Goal: Share content: Share content

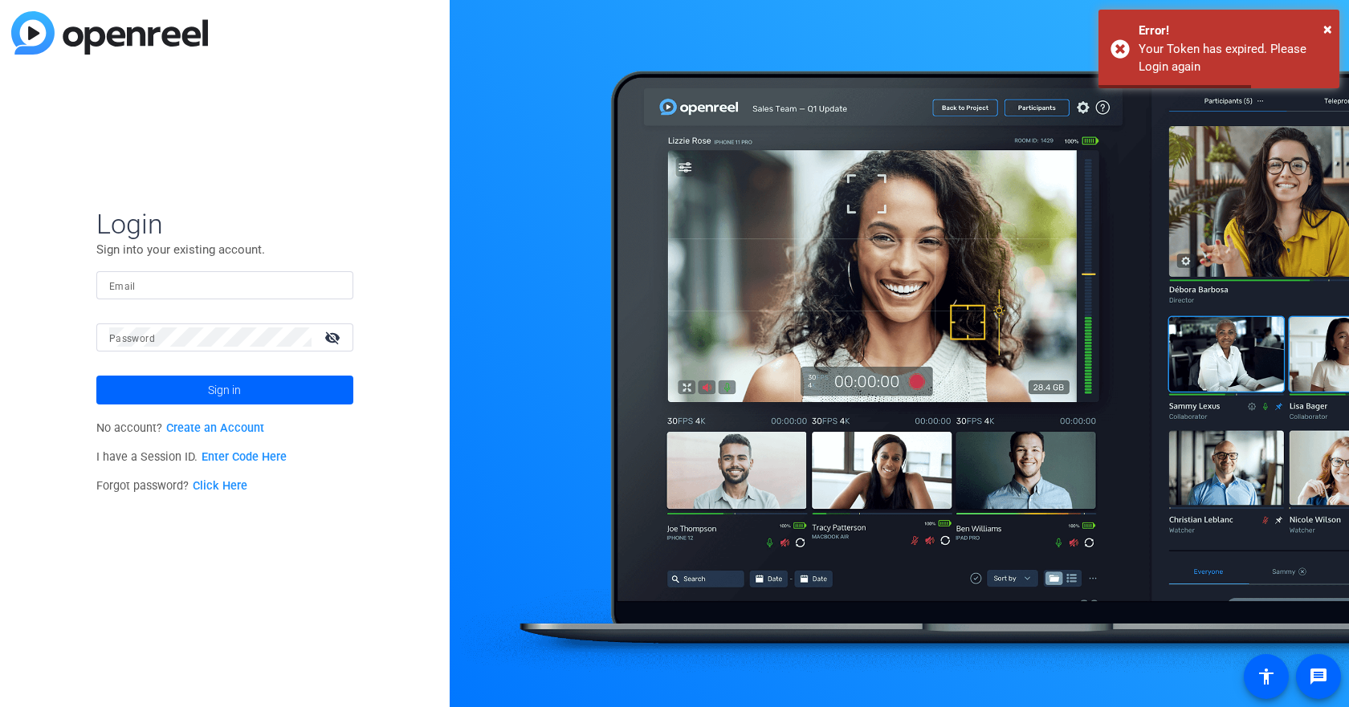
type input "[EMAIL_ADDRESS][DOMAIN_NAME]"
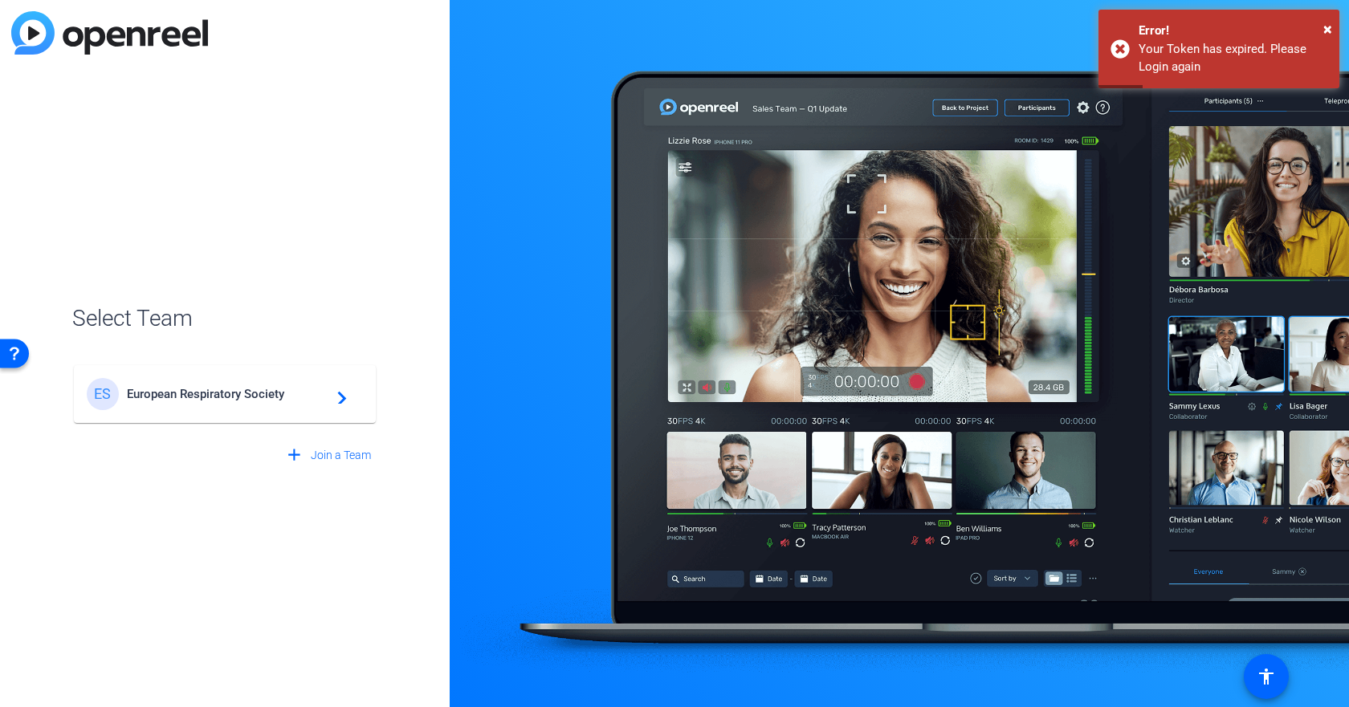
click at [228, 397] on span "European Respiratory Society" at bounding box center [227, 394] width 201 height 14
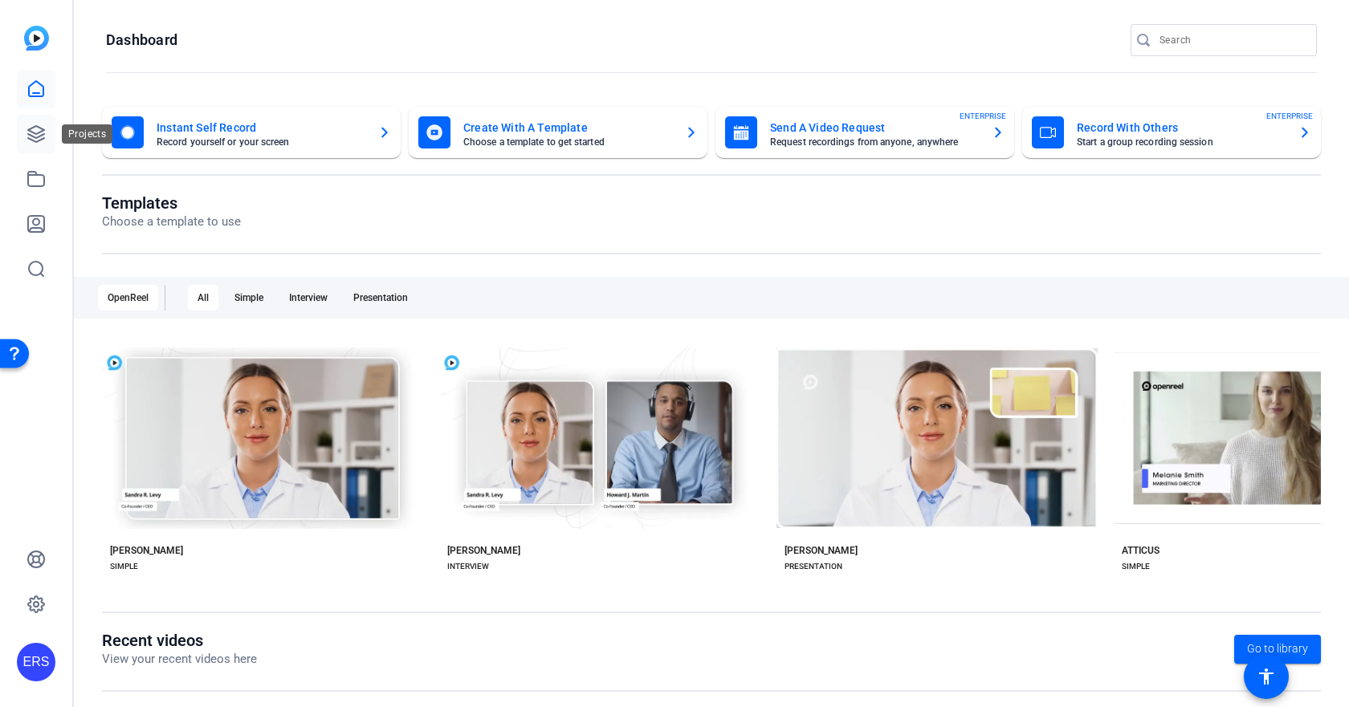
click at [48, 132] on link at bounding box center [36, 134] width 39 height 39
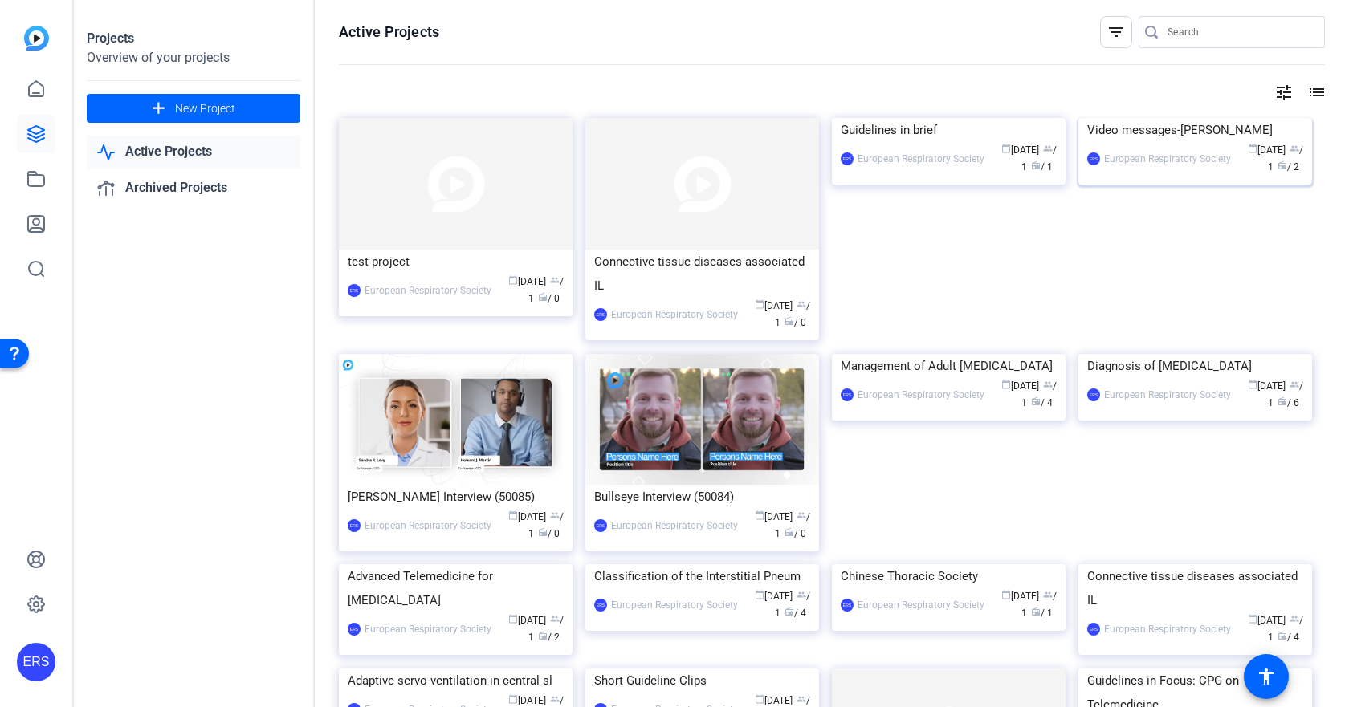
click at [1160, 118] on img at bounding box center [1195, 118] width 234 height 0
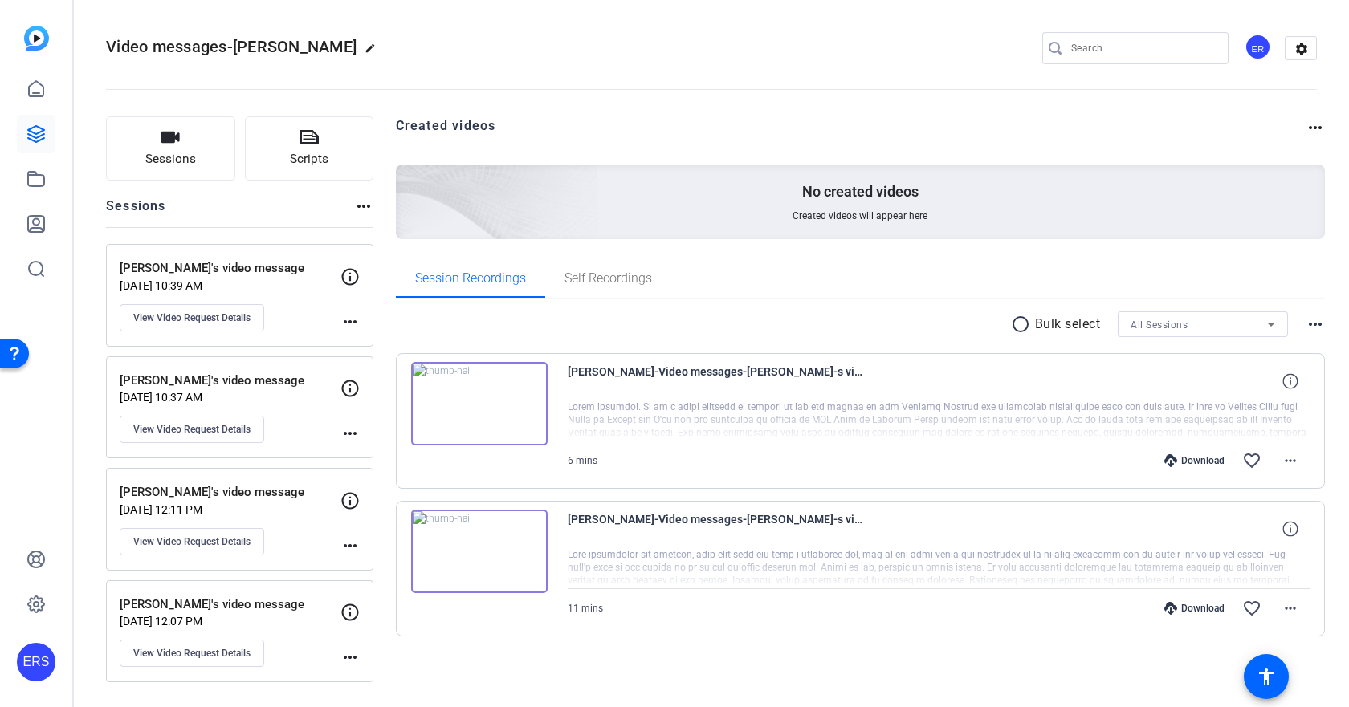
click at [475, 404] on img at bounding box center [479, 404] width 137 height 84
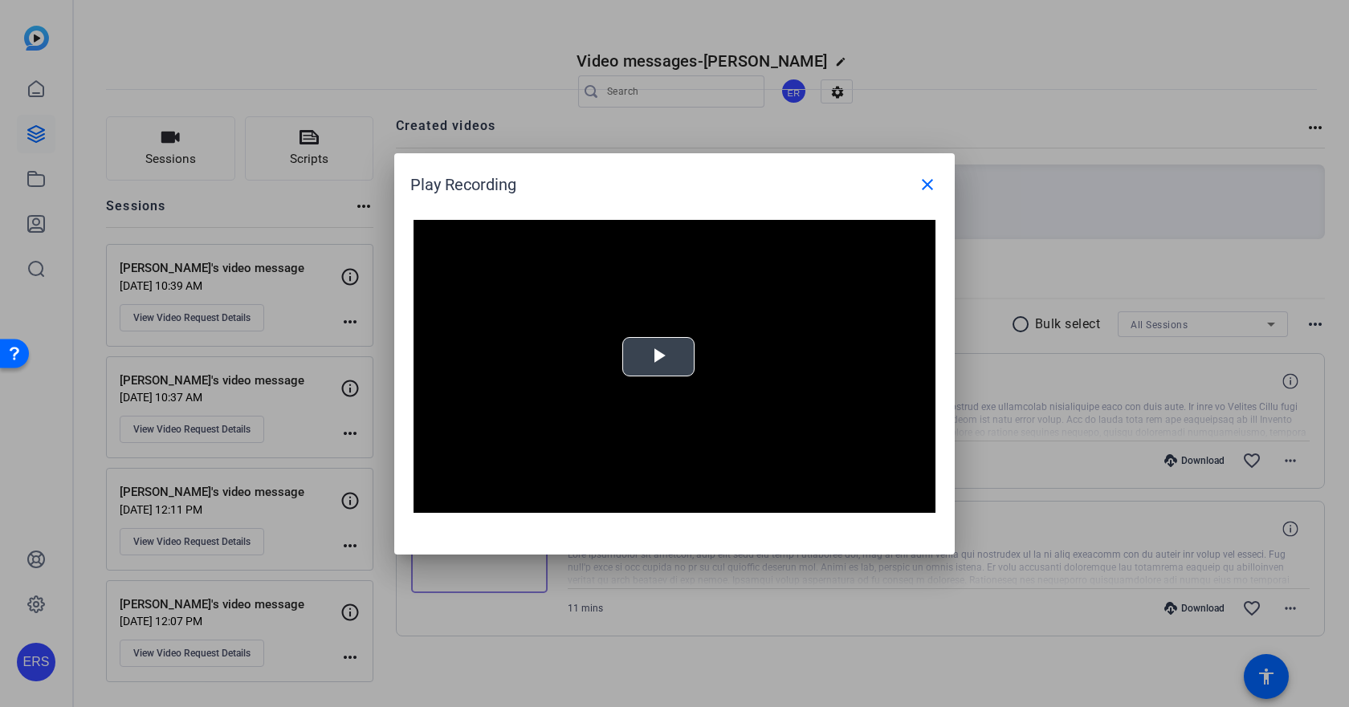
click at [658, 357] on span "Video Player" at bounding box center [658, 357] width 0 height 0
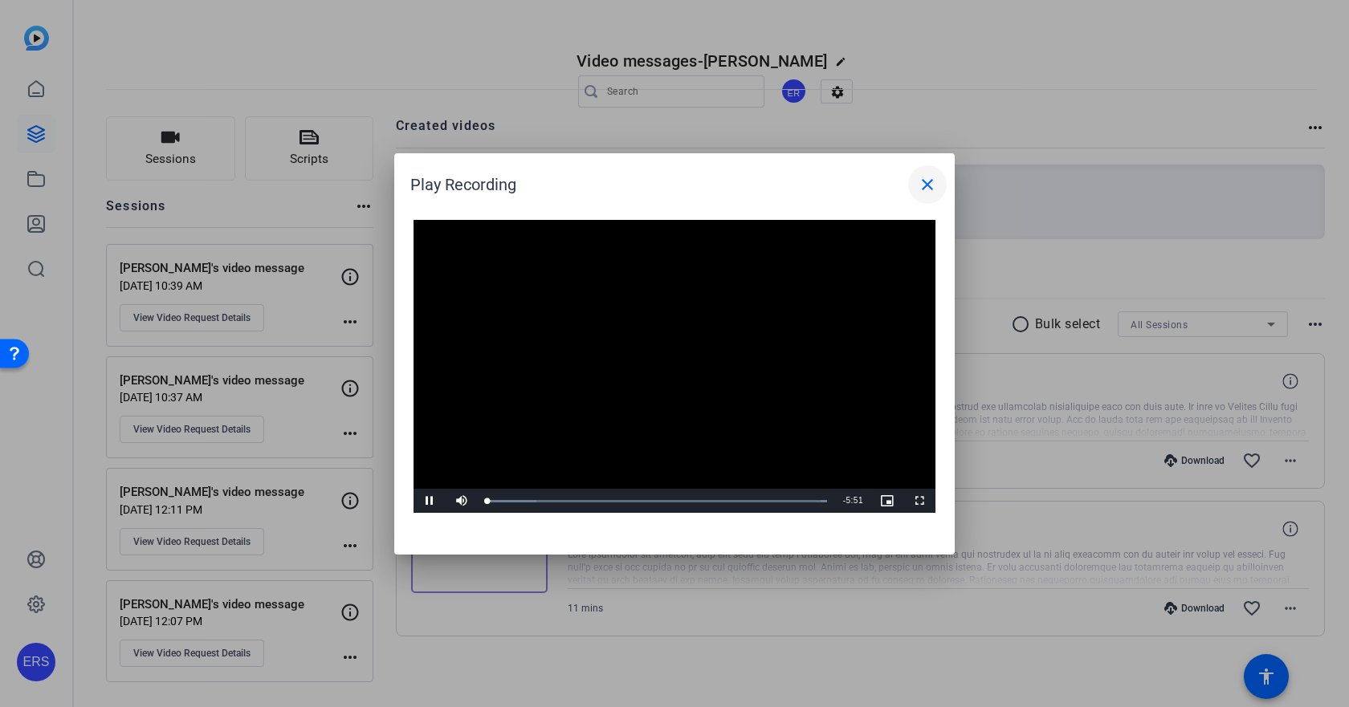
click at [935, 181] on mat-icon "close" at bounding box center [927, 184] width 19 height 19
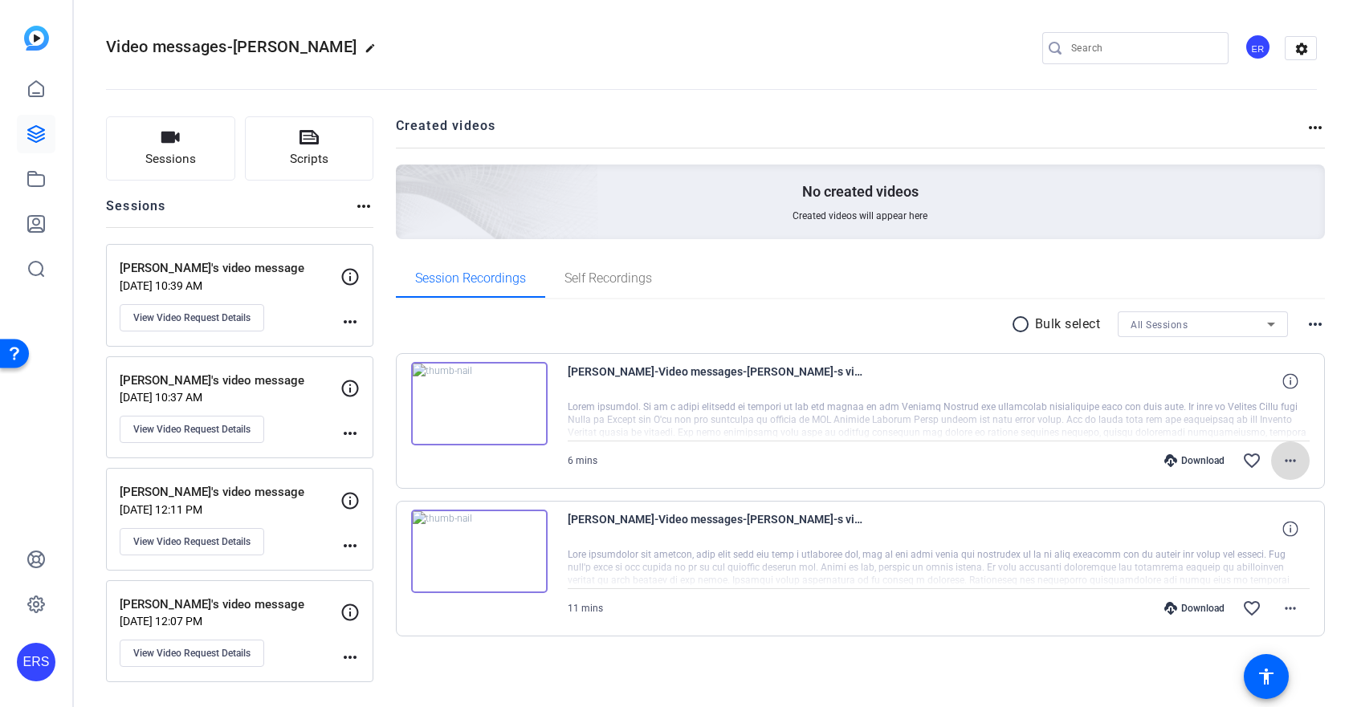
click at [1288, 461] on mat-icon "more_horiz" at bounding box center [1290, 460] width 19 height 19
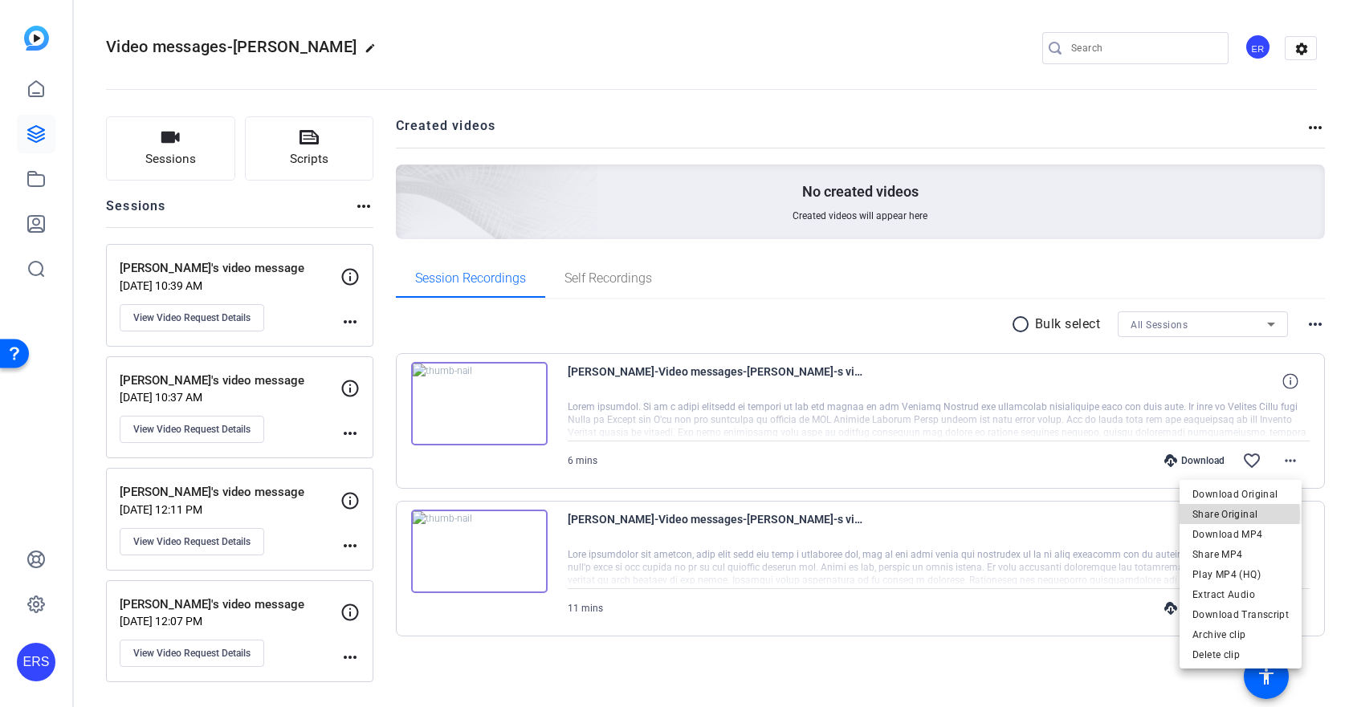
click at [1232, 515] on span "Share Original" at bounding box center [1240, 514] width 96 height 19
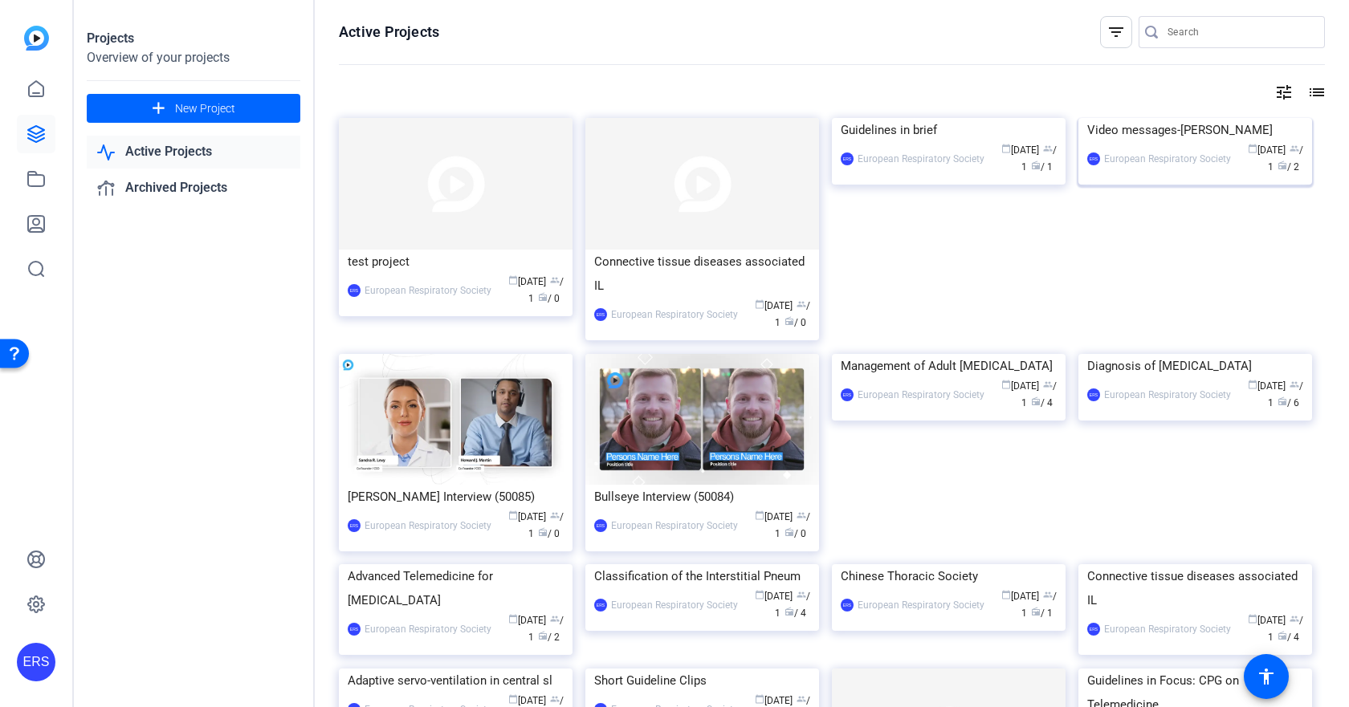
click at [1223, 118] on img at bounding box center [1195, 118] width 234 height 0
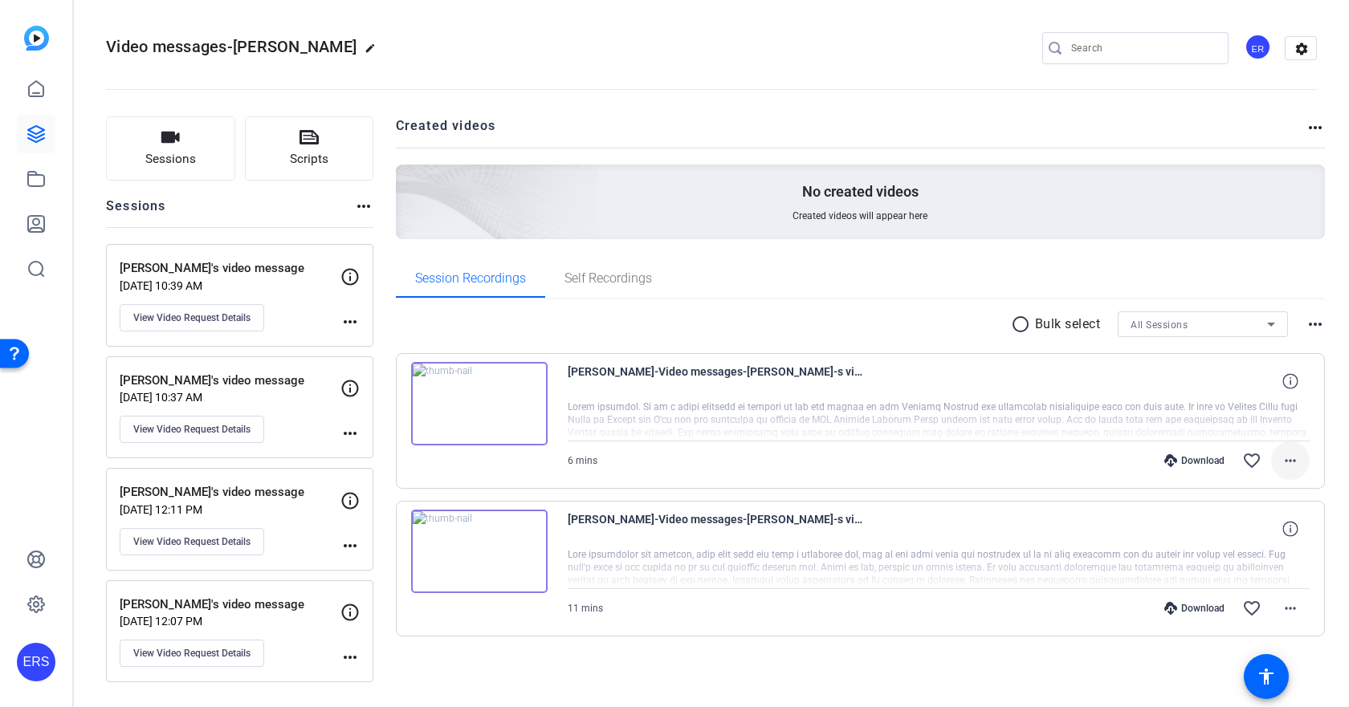
click at [1282, 460] on mat-icon "more_horiz" at bounding box center [1290, 460] width 19 height 19
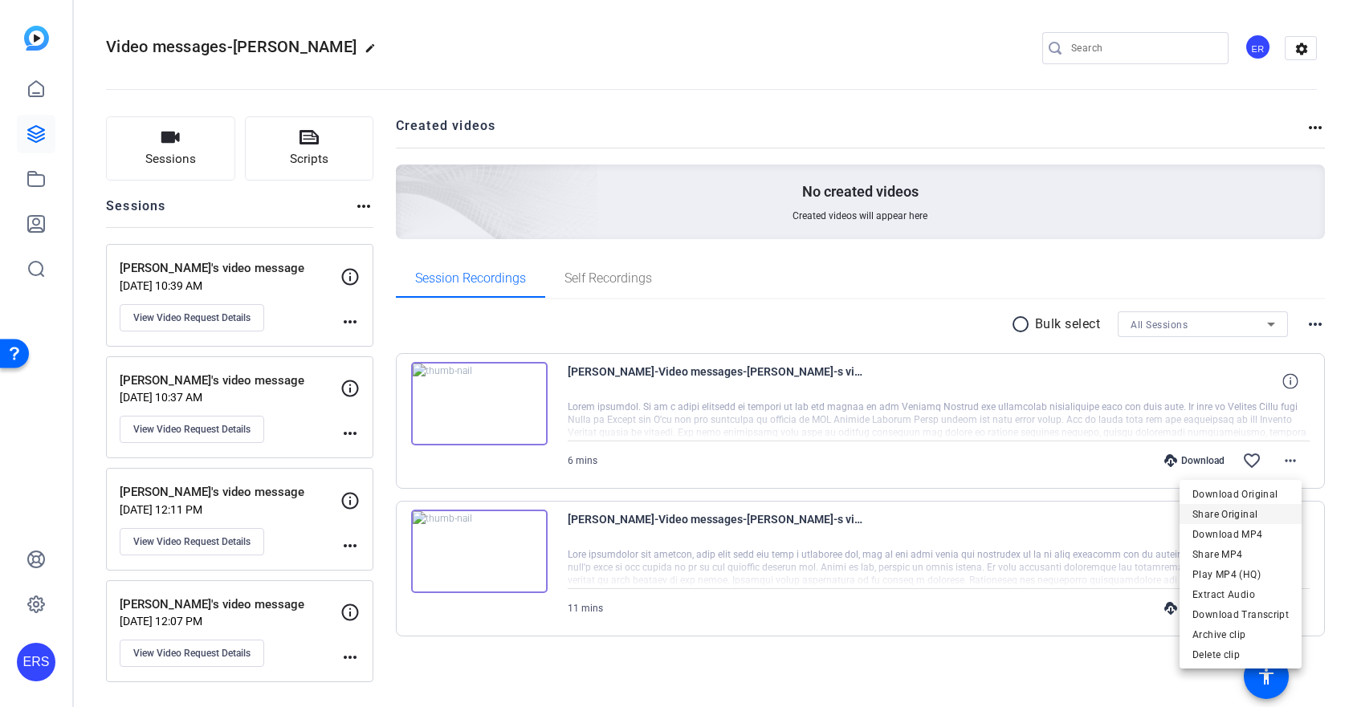
click at [1251, 523] on span "Share Original" at bounding box center [1240, 514] width 96 height 19
